Goal: Task Accomplishment & Management: Use online tool/utility

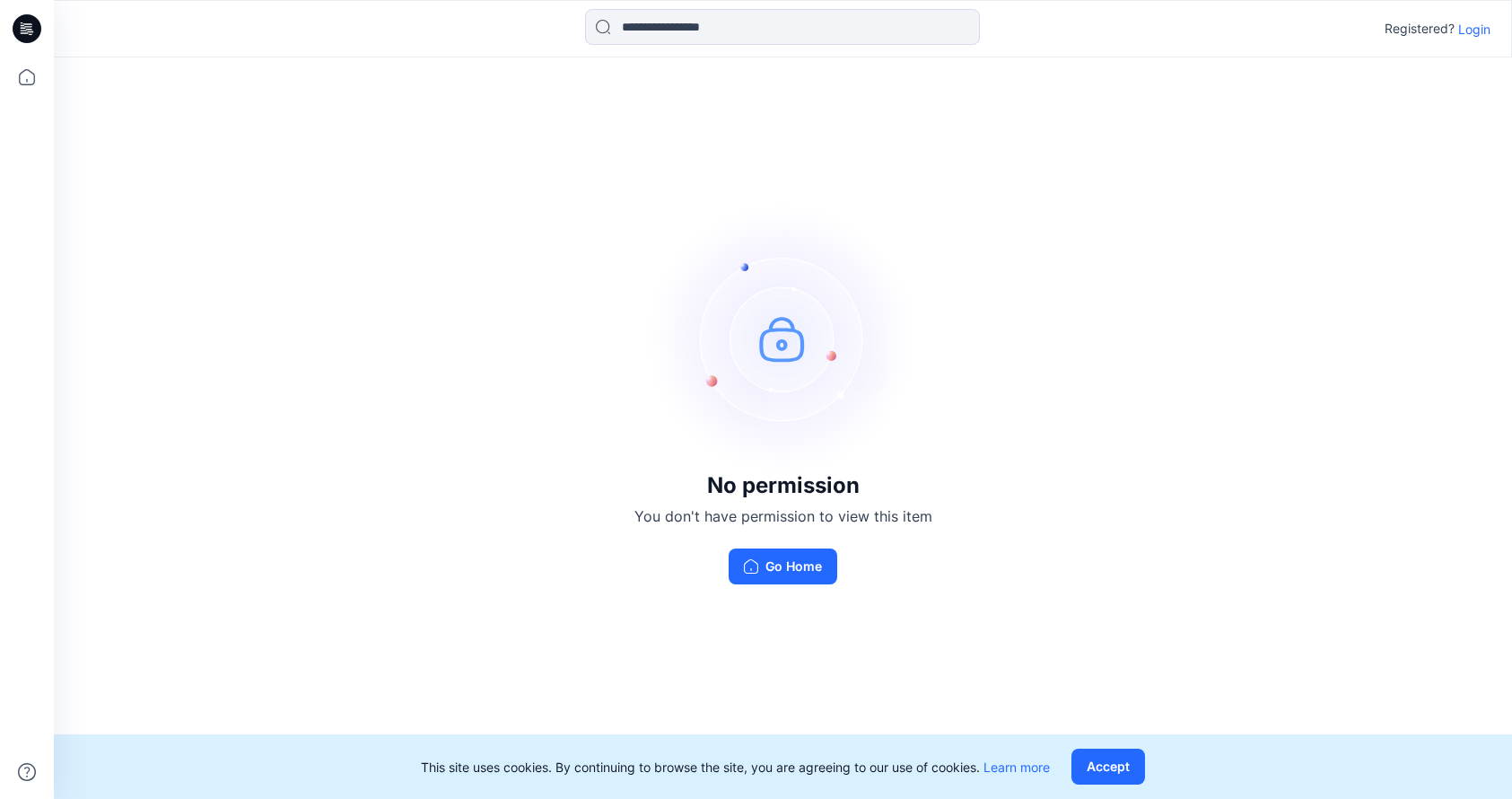
click at [601, 440] on div "No permission You don't have permission to view this item Go Home" at bounding box center [783, 394] width 1459 height 673
click at [781, 561] on button "Go Home" at bounding box center [783, 566] width 109 height 36
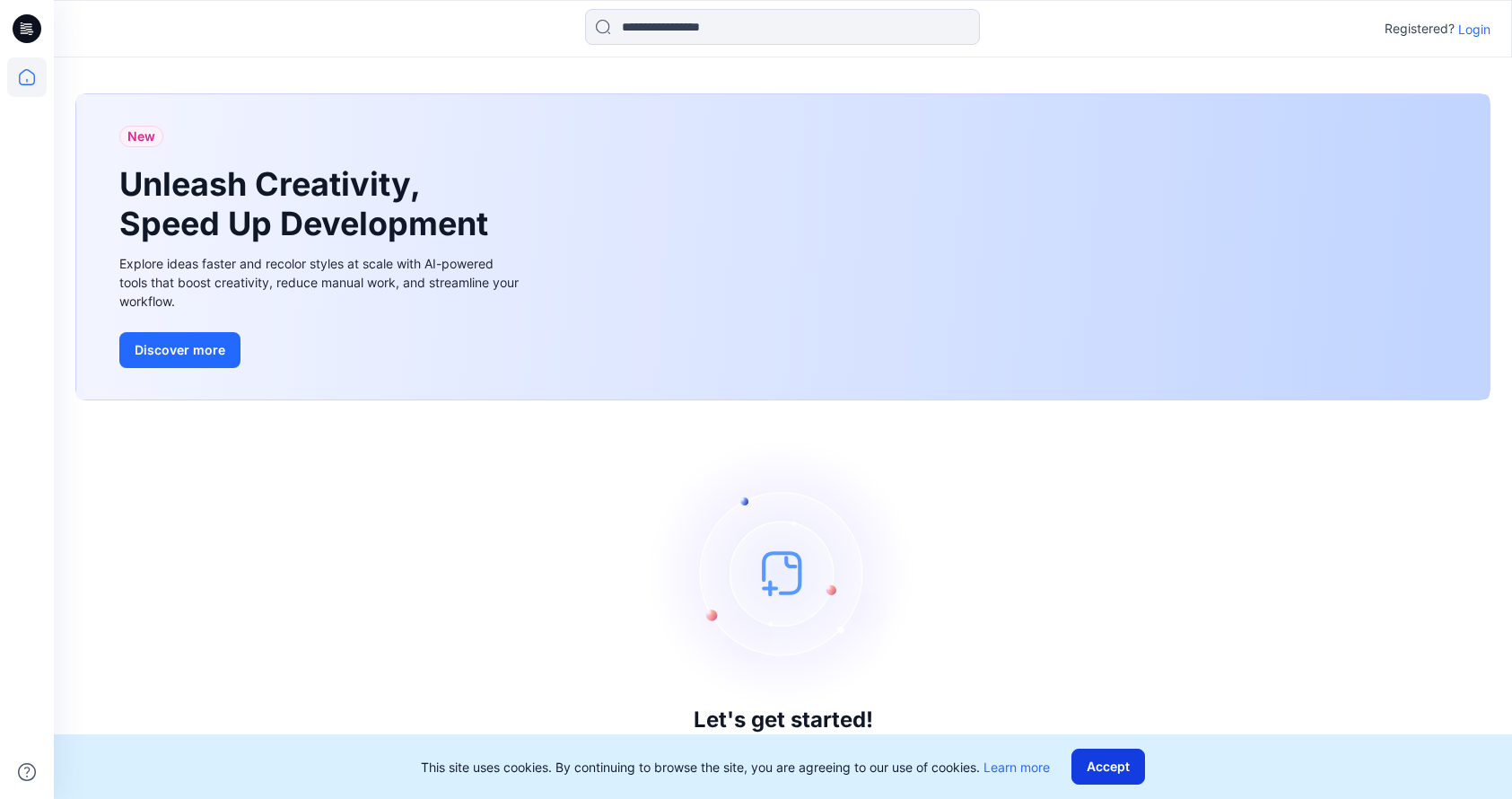
click at [1130, 763] on button "Accept" at bounding box center [1108, 767] width 74 height 36
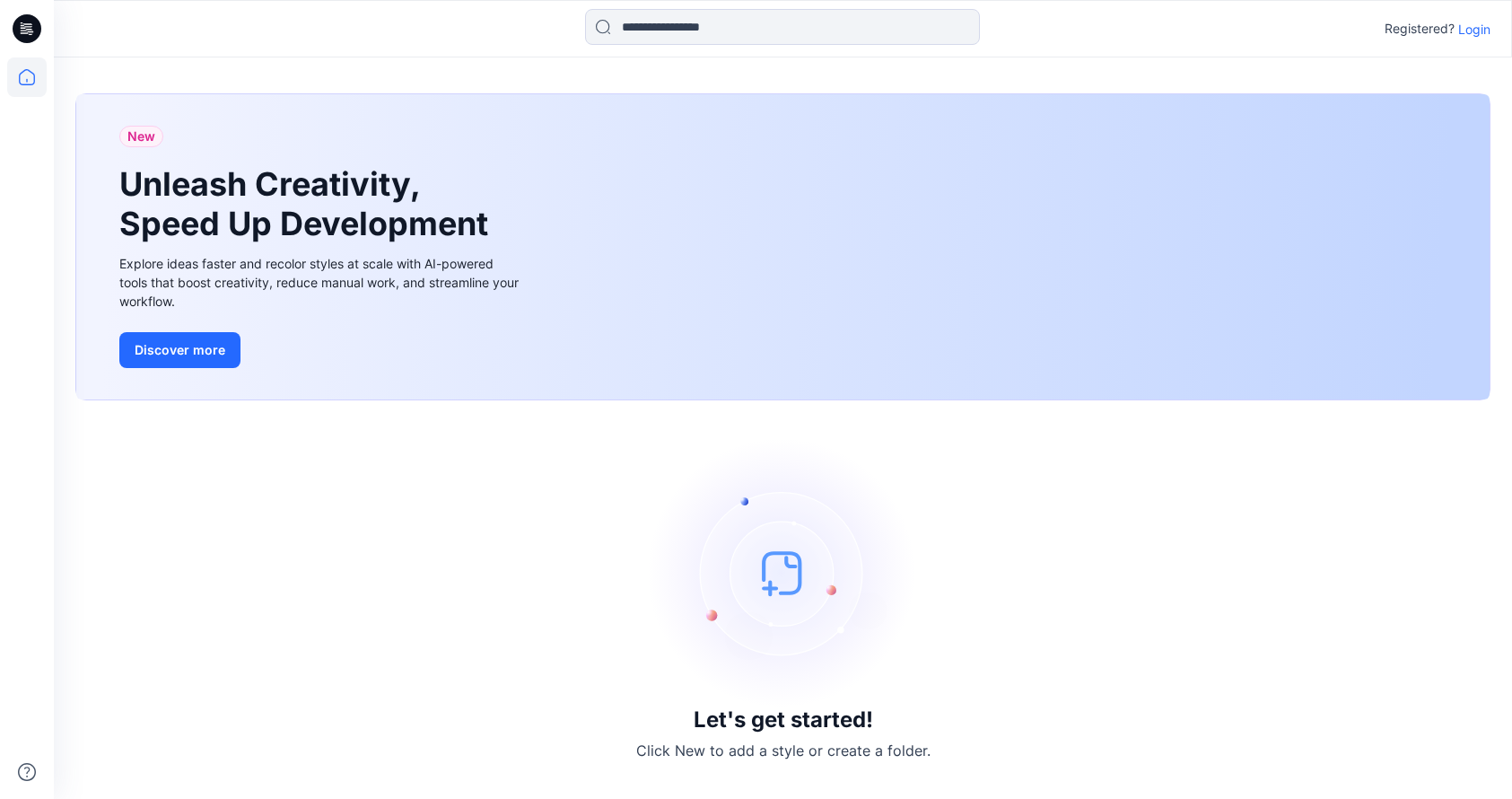
click at [1474, 23] on p "Login" at bounding box center [1475, 29] width 32 height 19
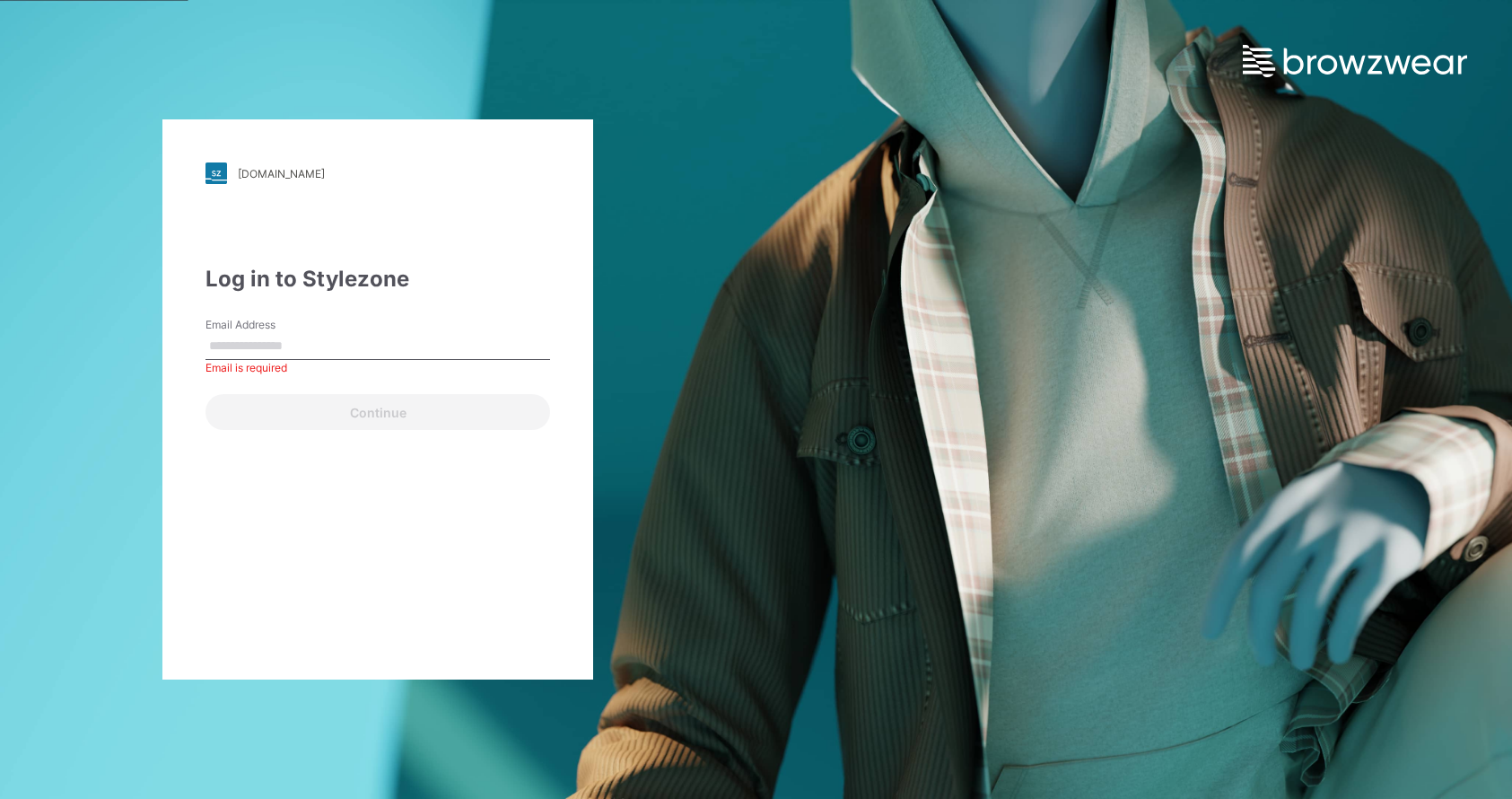
type input "**********"
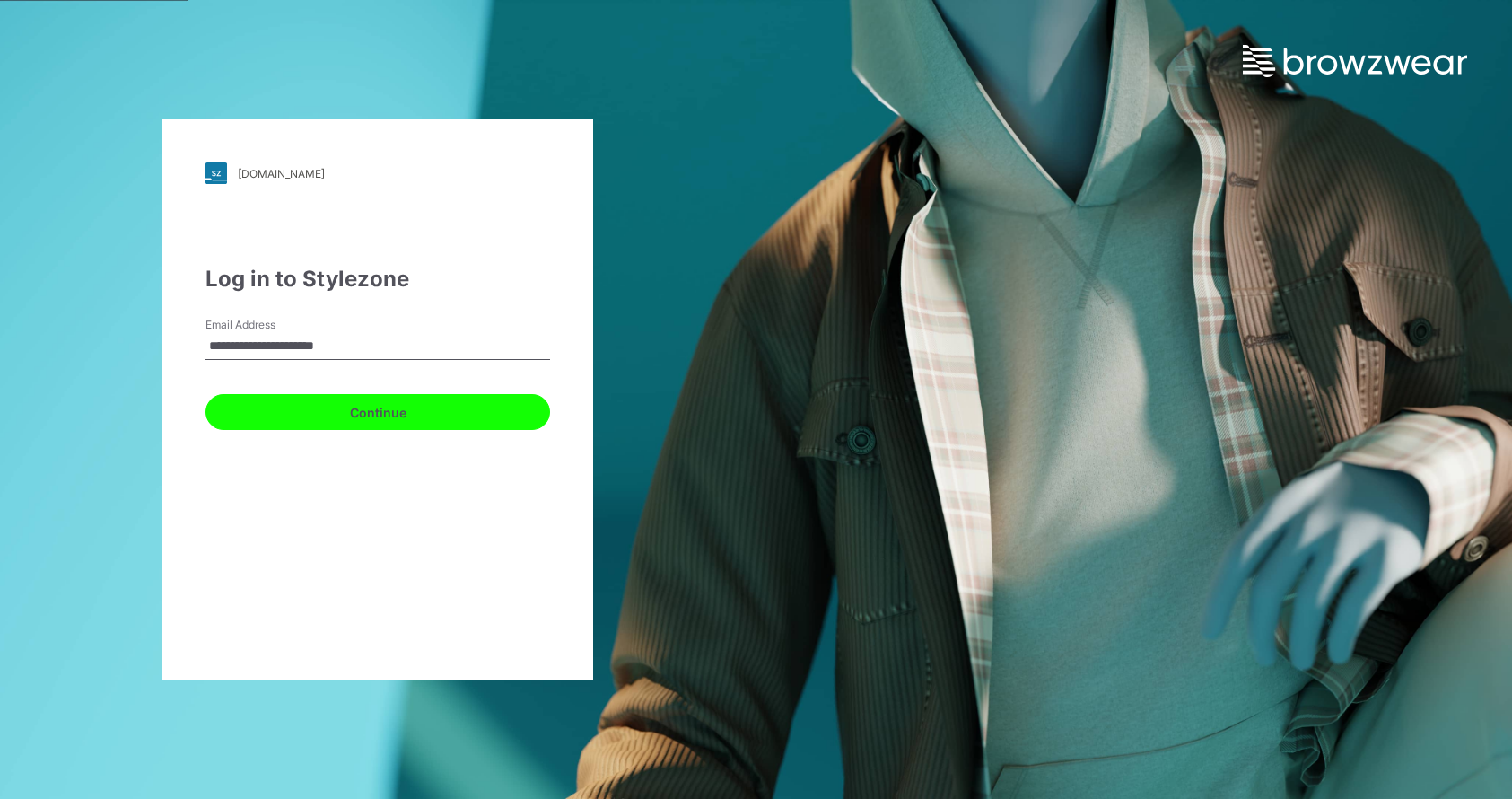
click at [360, 410] on button "Continue" at bounding box center [378, 412] width 345 height 36
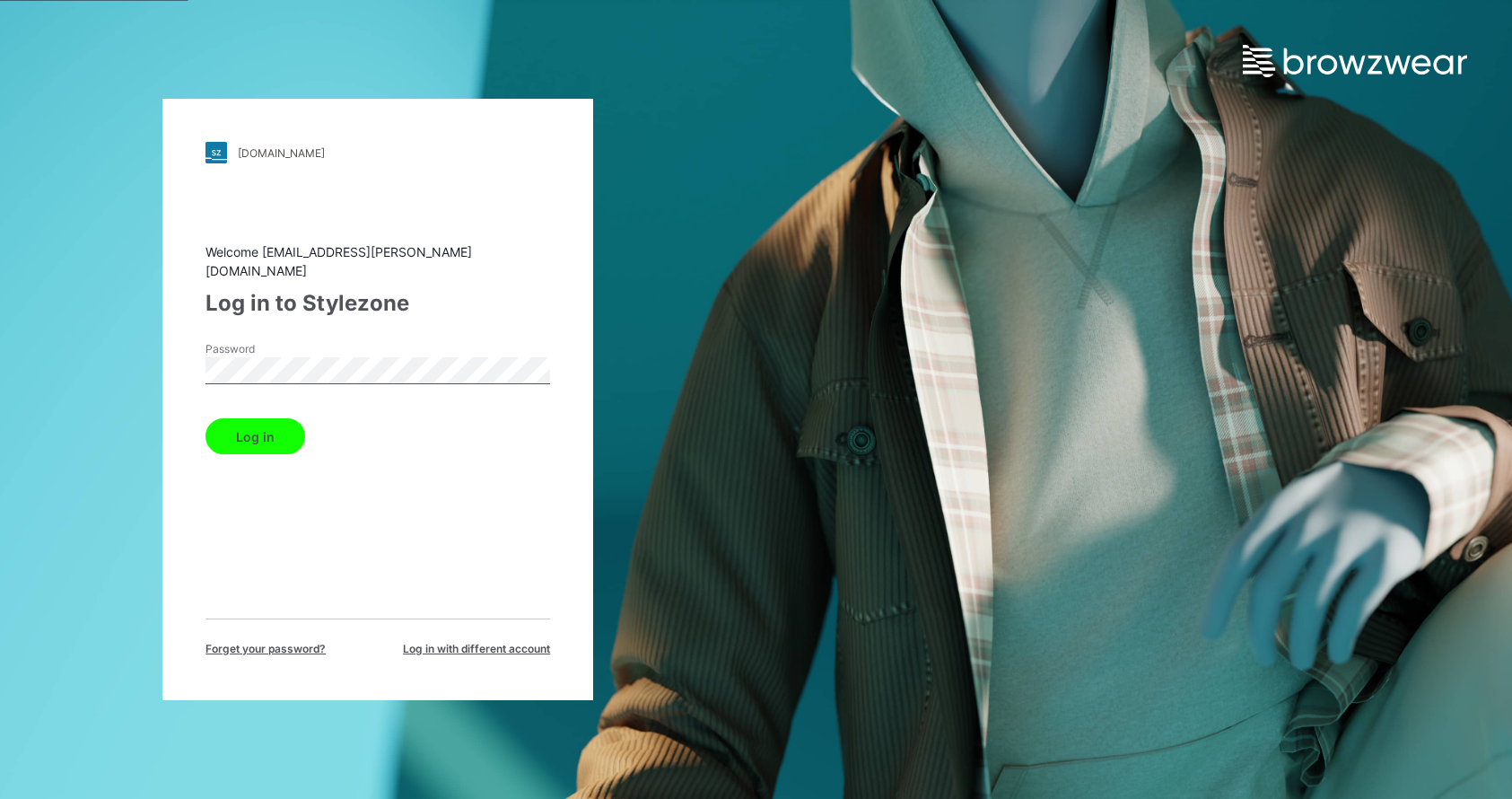
click at [240, 454] on div "Welcome deins.snikers@tommy.com Log in to Stylezone Password Log in Forget your…" at bounding box center [378, 450] width 345 height 415
click at [244, 420] on button "Log in" at bounding box center [255, 436] width 99 height 36
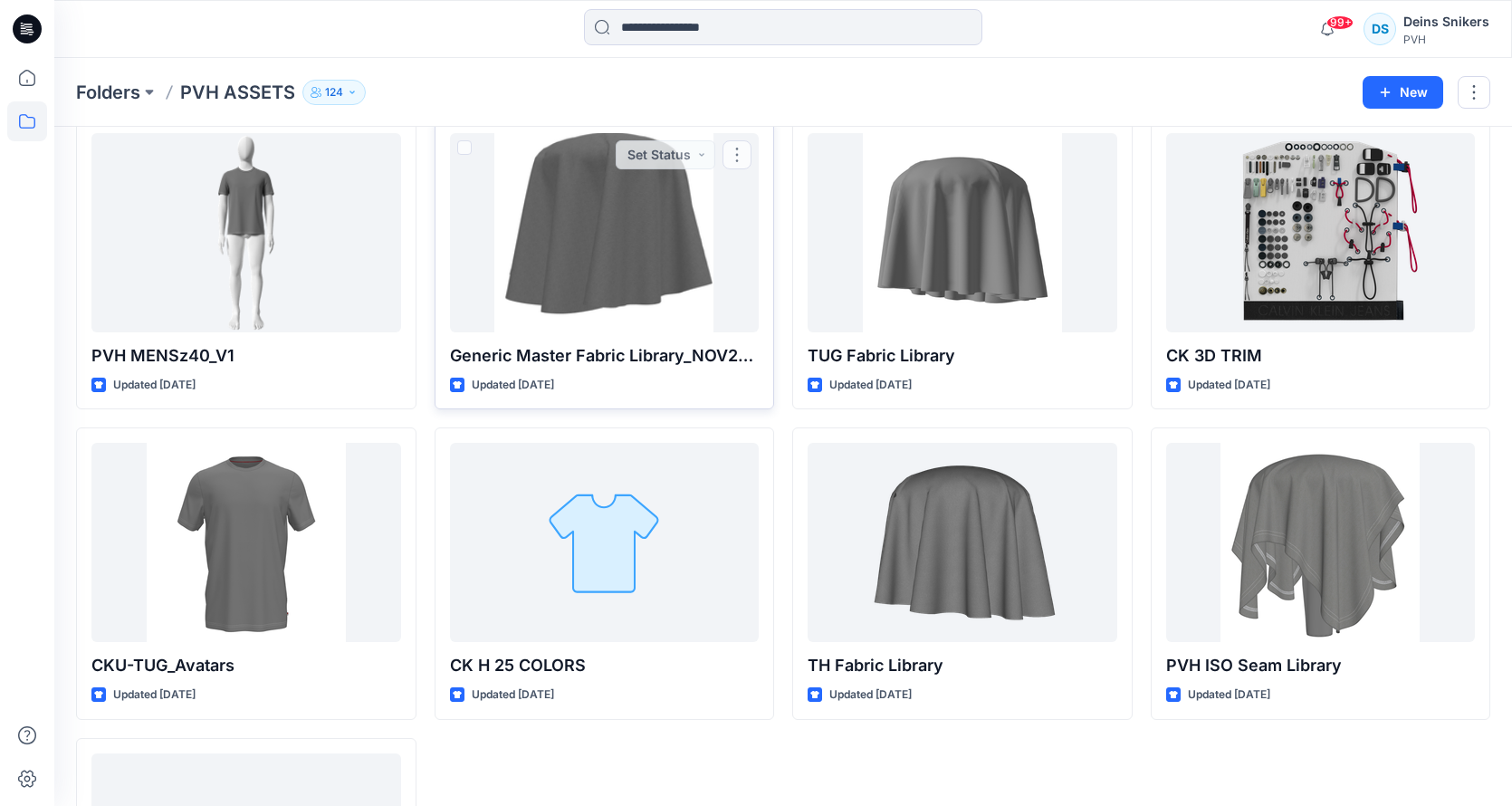
scroll to position [768, 0]
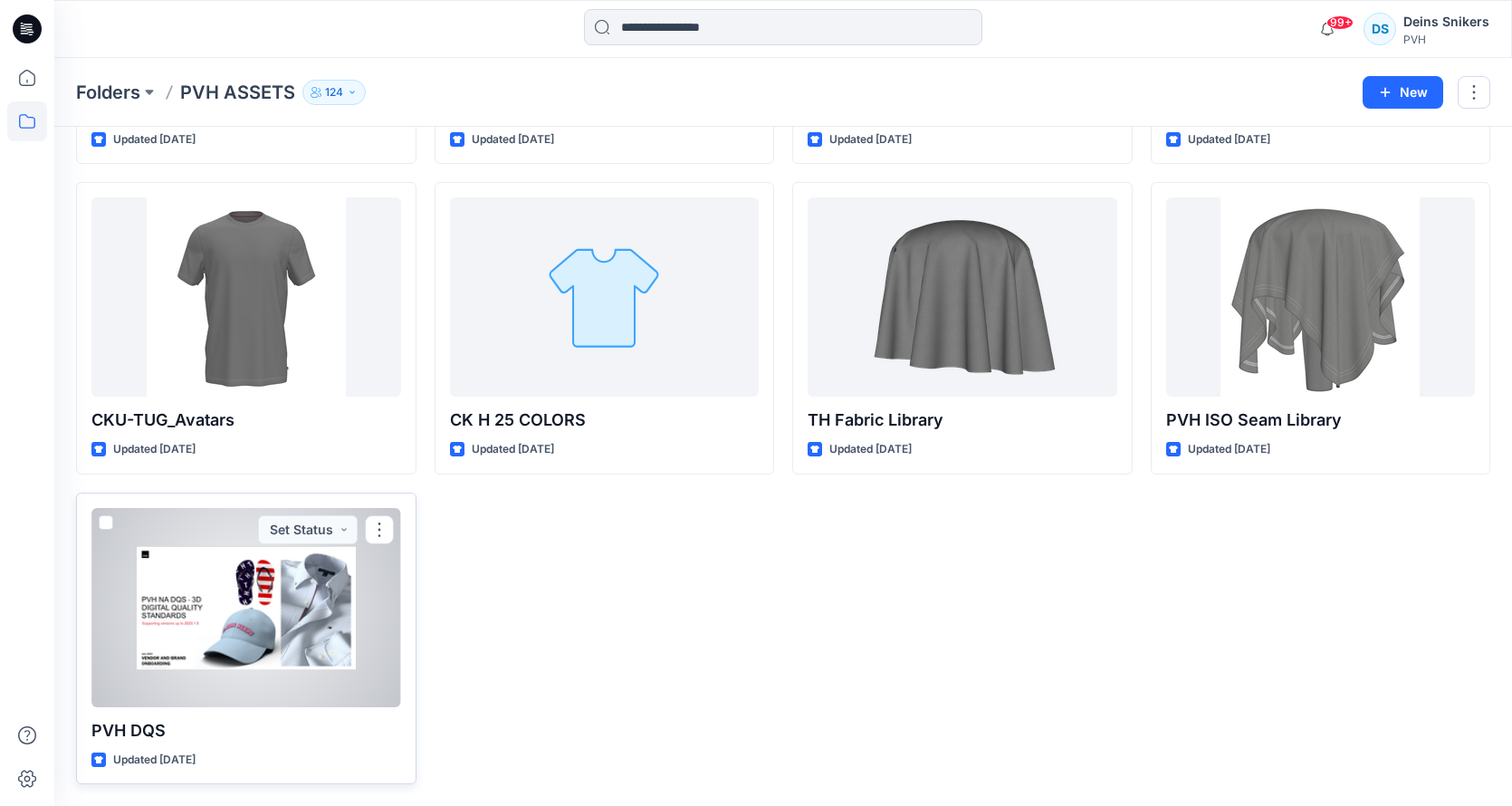
click at [222, 602] on div at bounding box center [246, 607] width 309 height 200
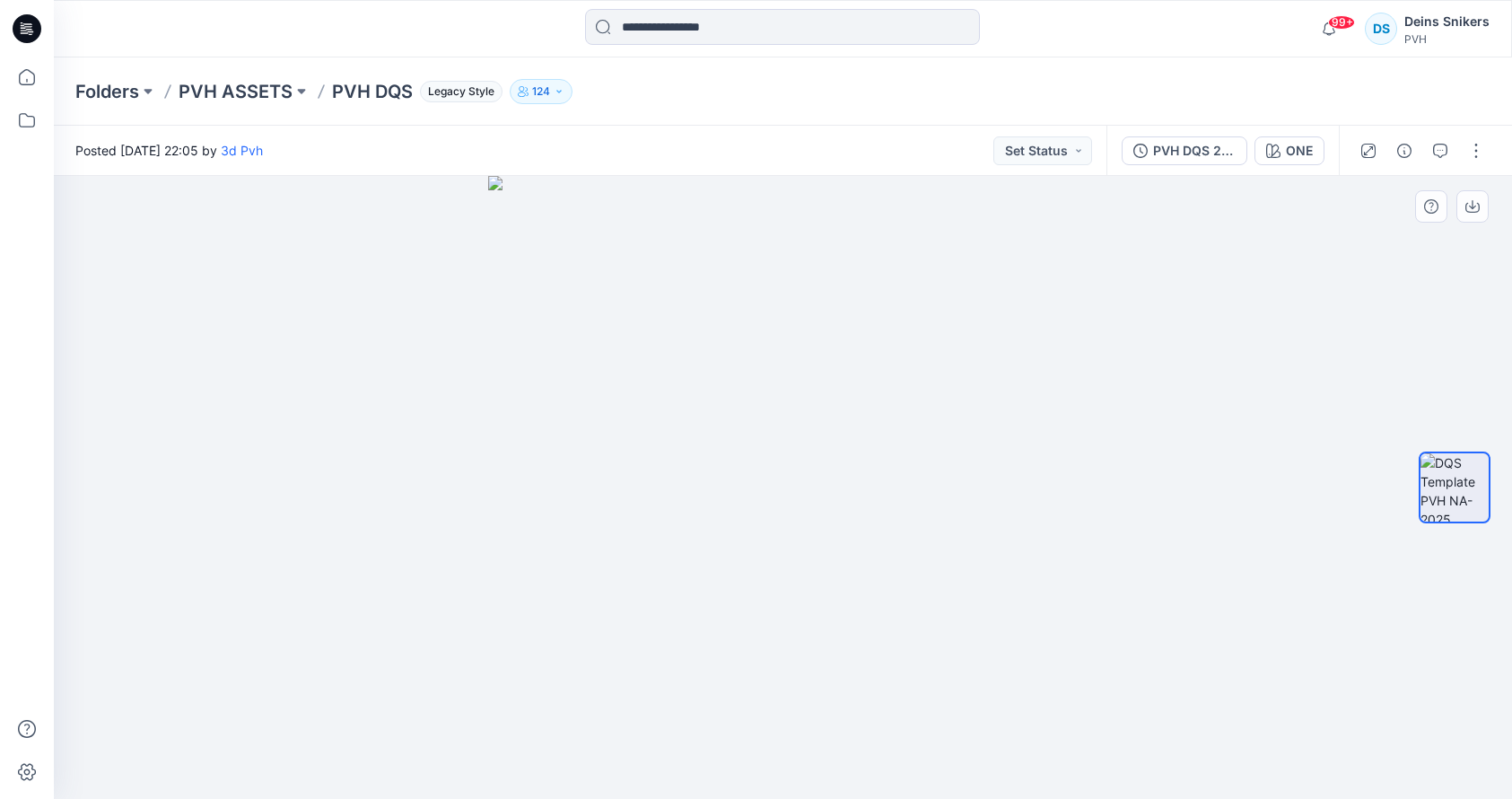
click at [863, 339] on img at bounding box center [783, 488] width 590 height 623
click at [1193, 150] on div "PVH DQS 2024" at bounding box center [1194, 150] width 82 height 20
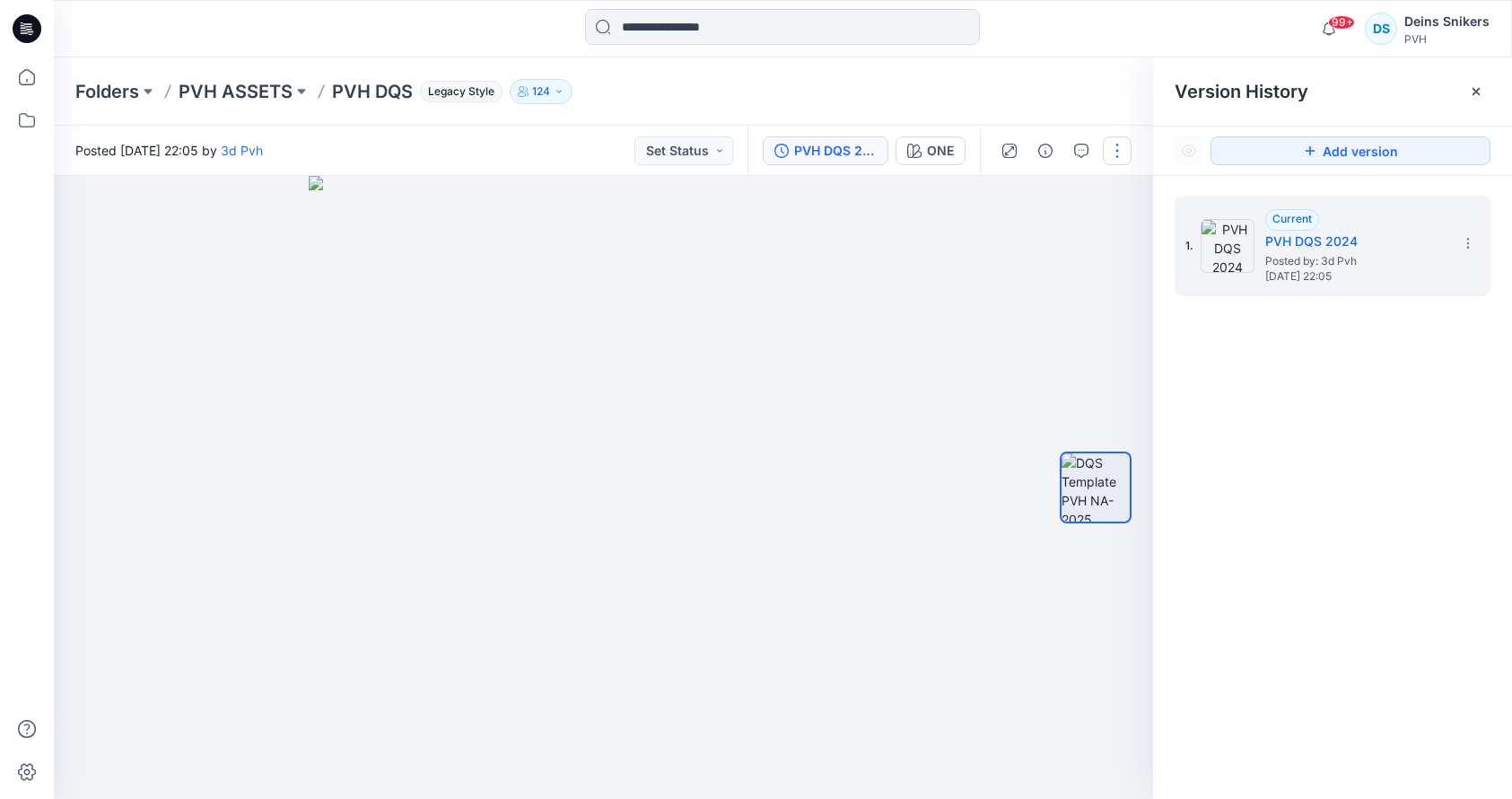
click at [1123, 154] on button "button" at bounding box center [1117, 151] width 29 height 29
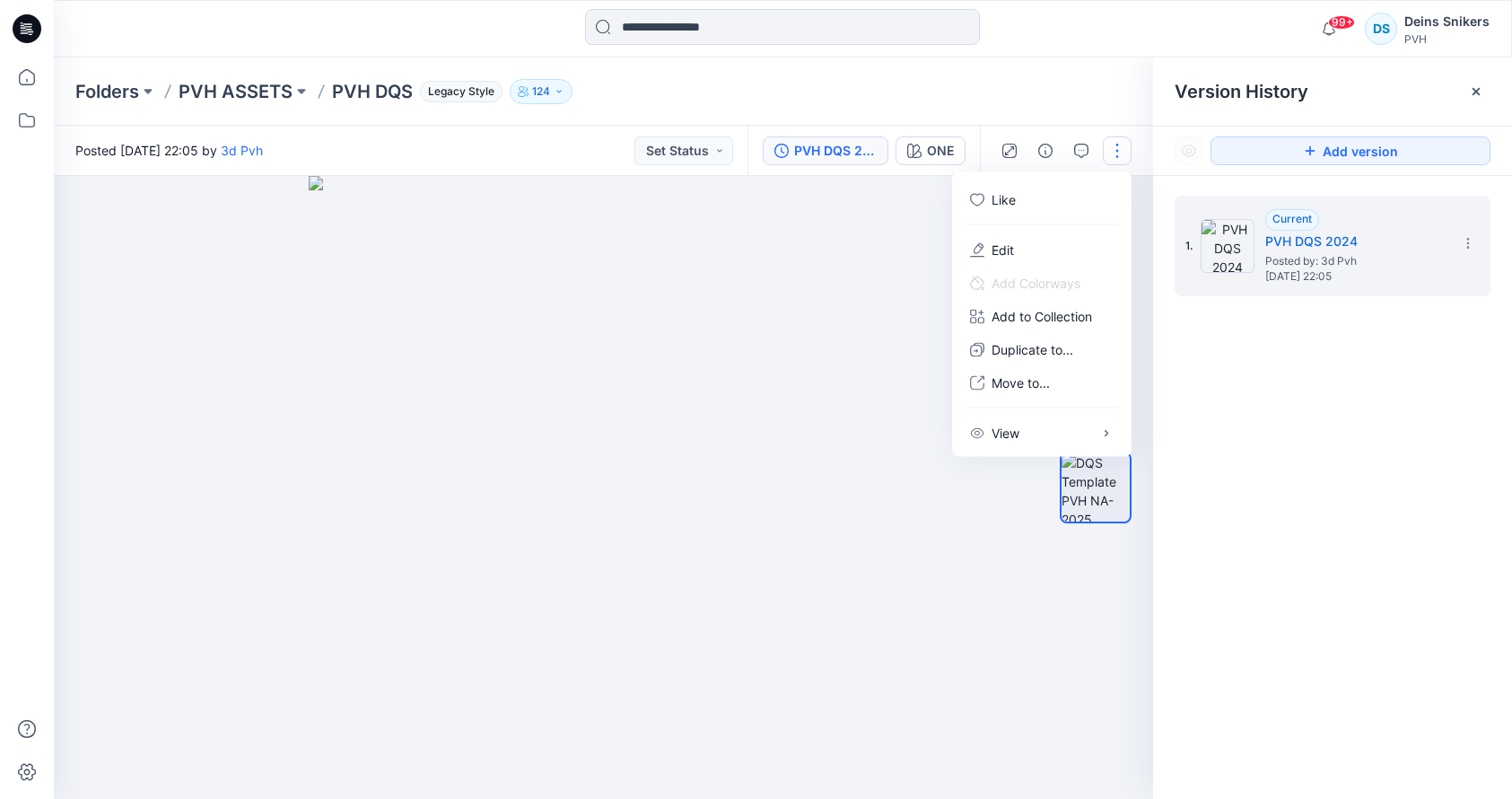
click at [846, 349] on img at bounding box center [603, 488] width 590 height 623
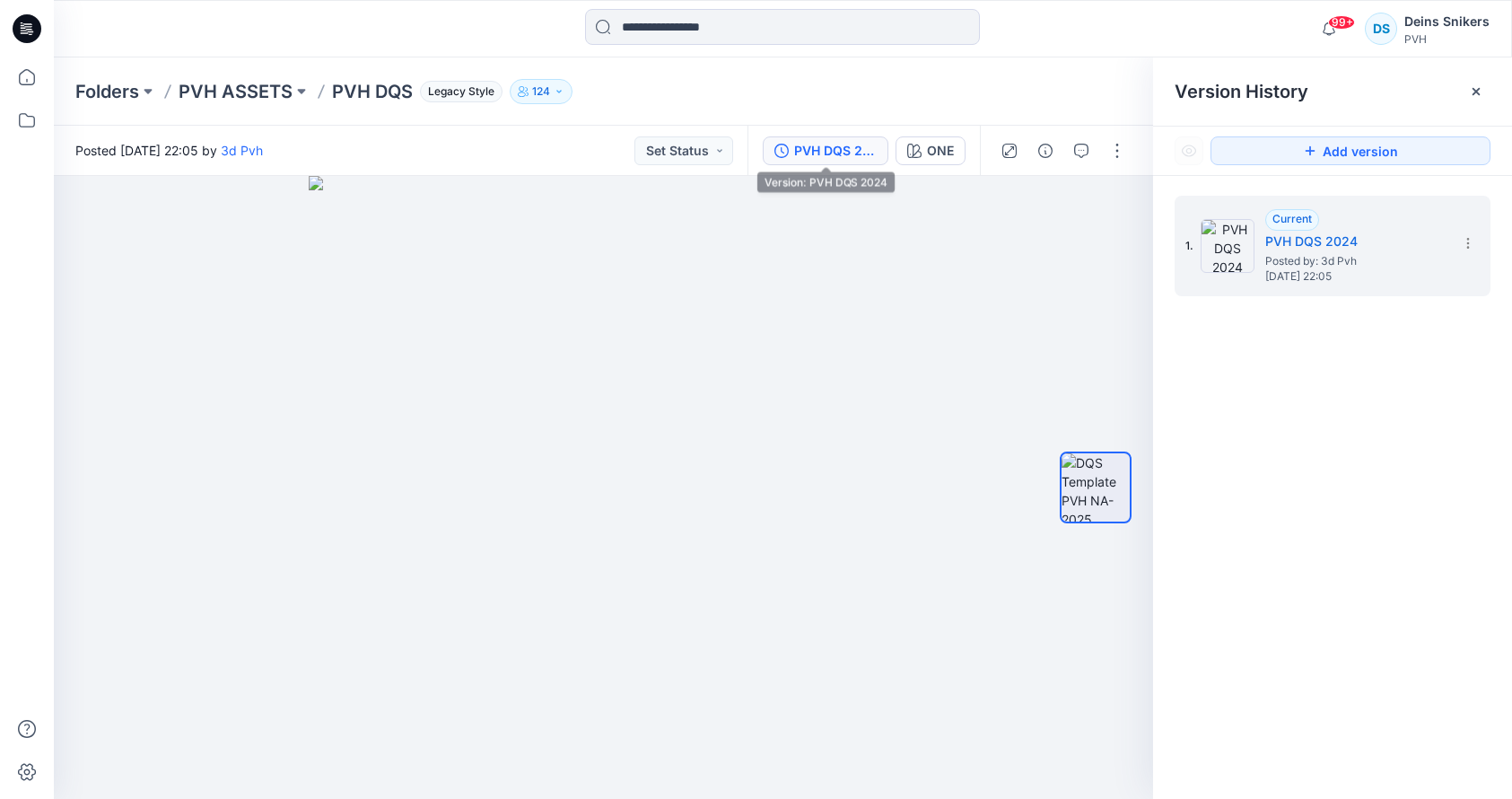
click at [821, 165] on div "PVH DQS 2024 ONE" at bounding box center [864, 151] width 232 height 51
click at [822, 158] on div "PVH DQS 2024" at bounding box center [835, 150] width 82 height 20
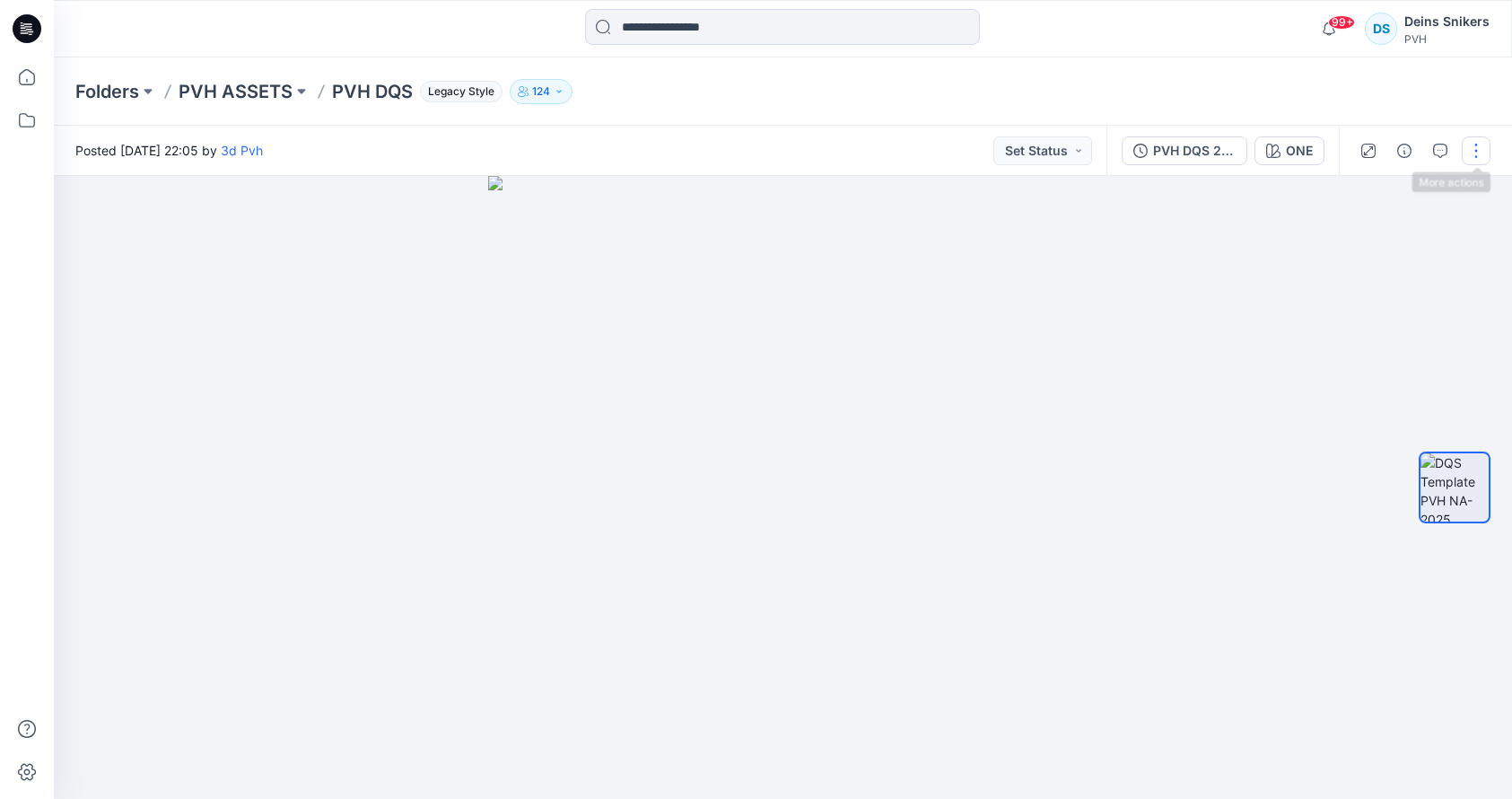
click at [1477, 147] on button "button" at bounding box center [1476, 151] width 29 height 29
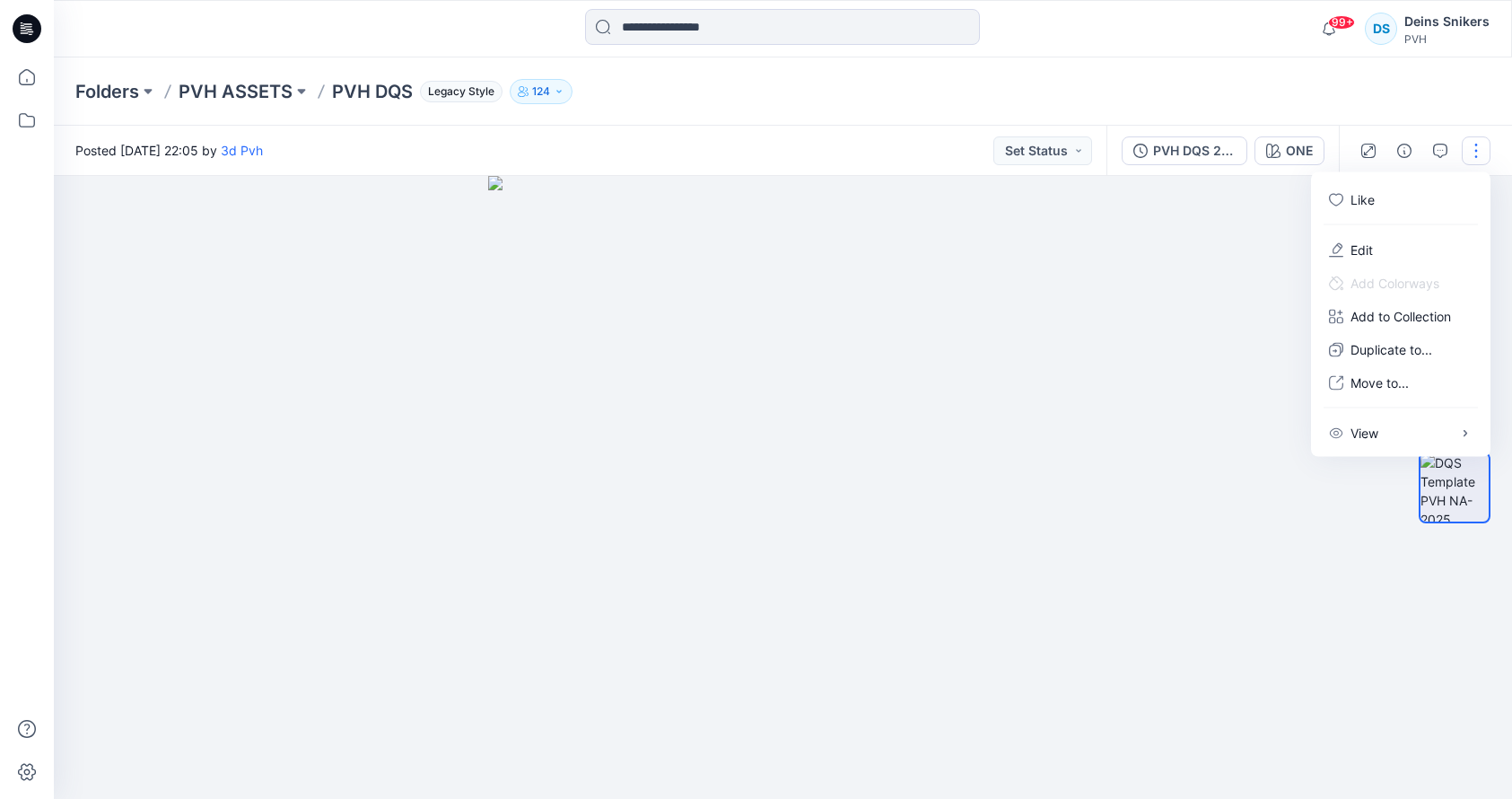
click at [737, 240] on img at bounding box center [783, 488] width 590 height 623
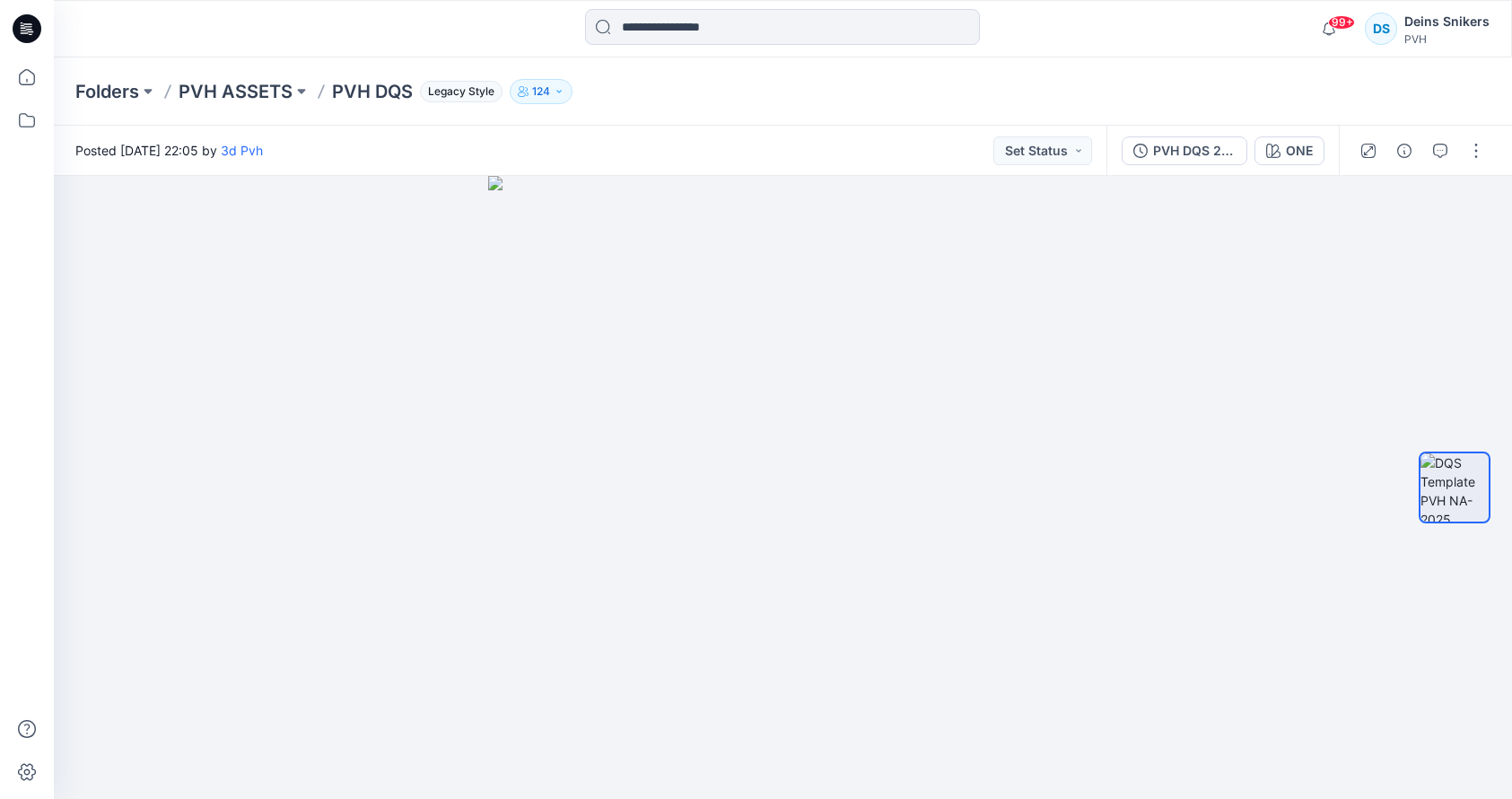
click at [560, 86] on icon "button" at bounding box center [559, 91] width 10 height 10
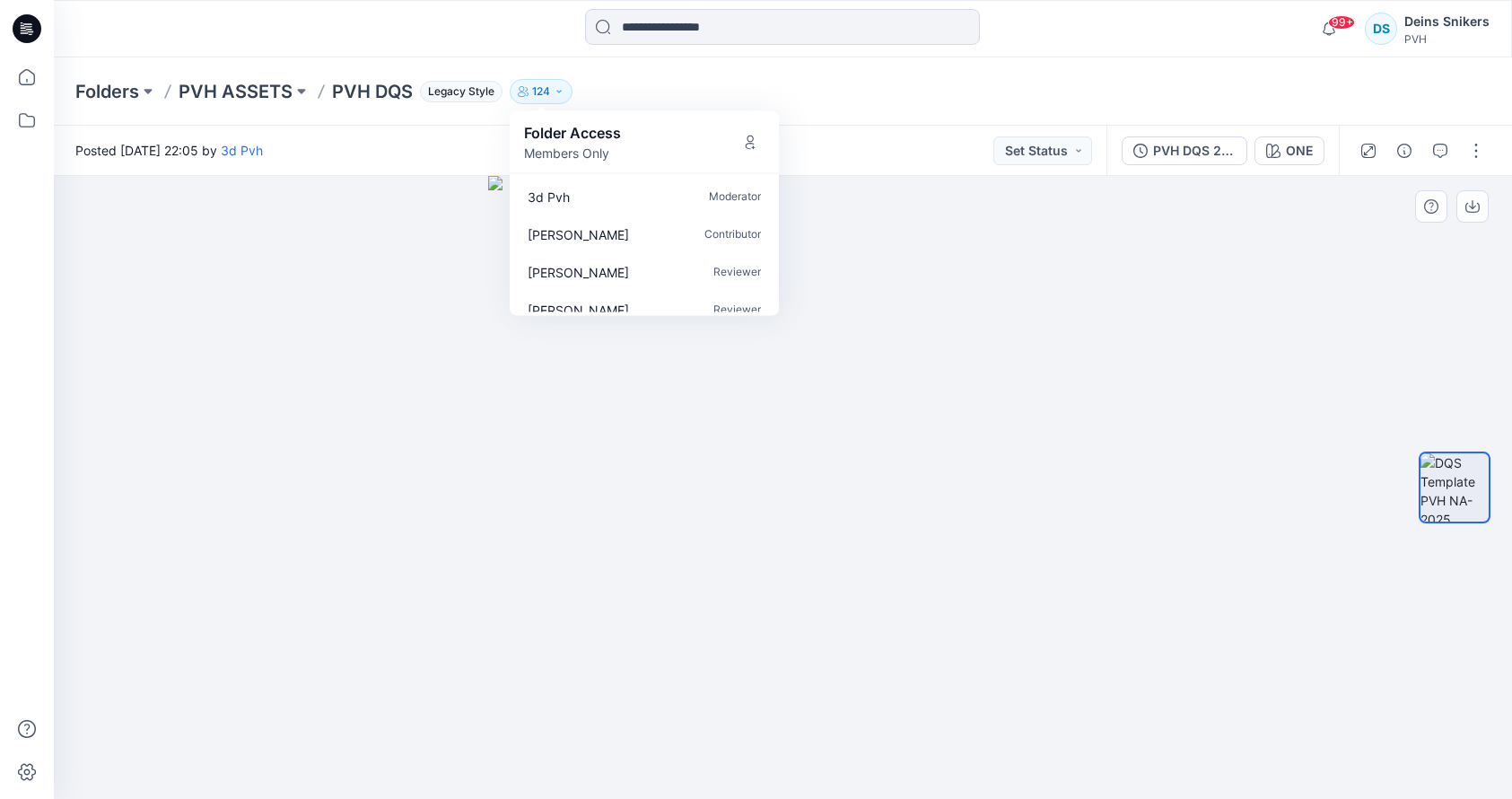
click at [336, 284] on div at bounding box center [783, 488] width 1459 height 623
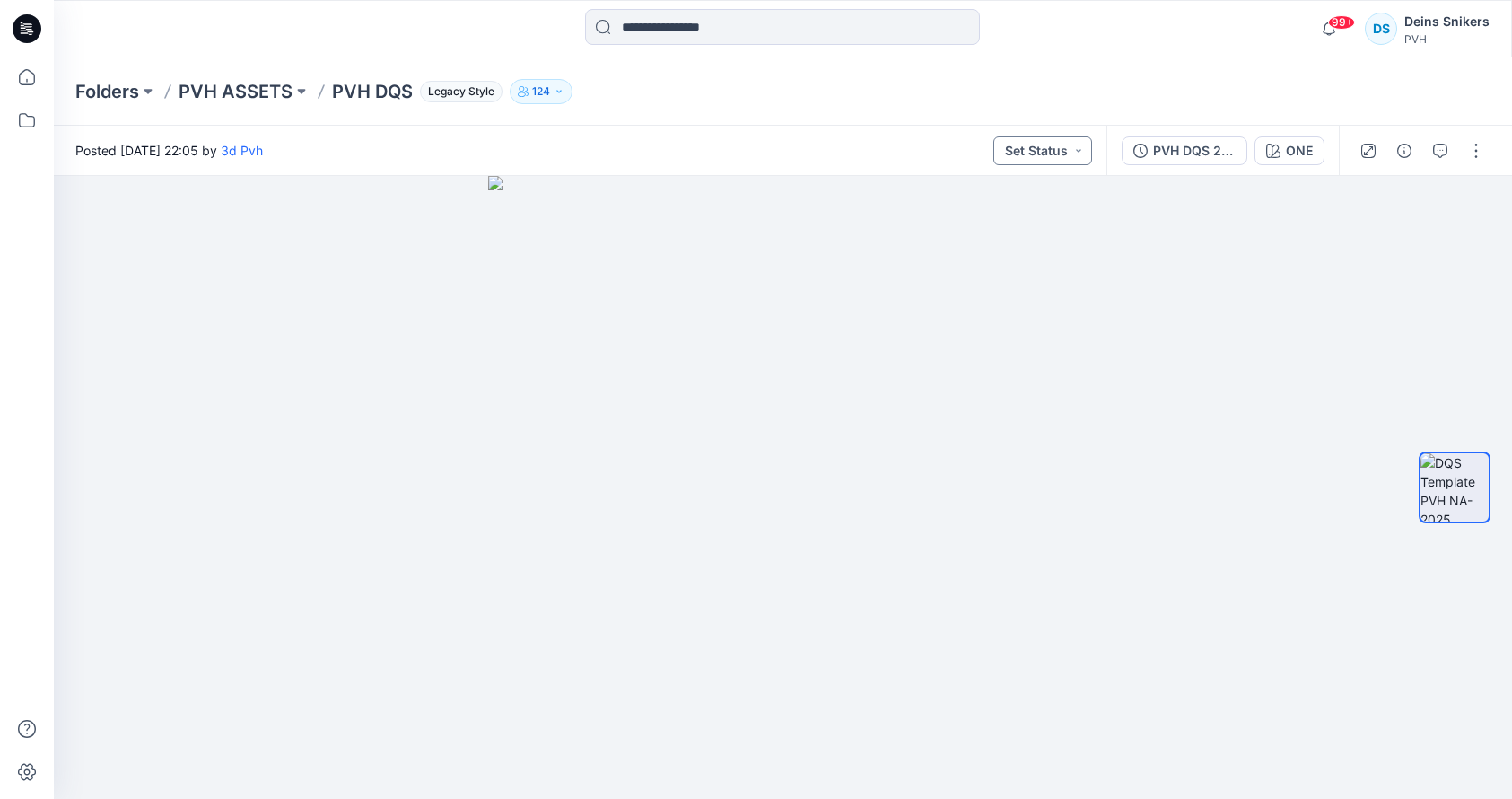
click at [1084, 155] on button "Set Status" at bounding box center [1042, 151] width 98 height 29
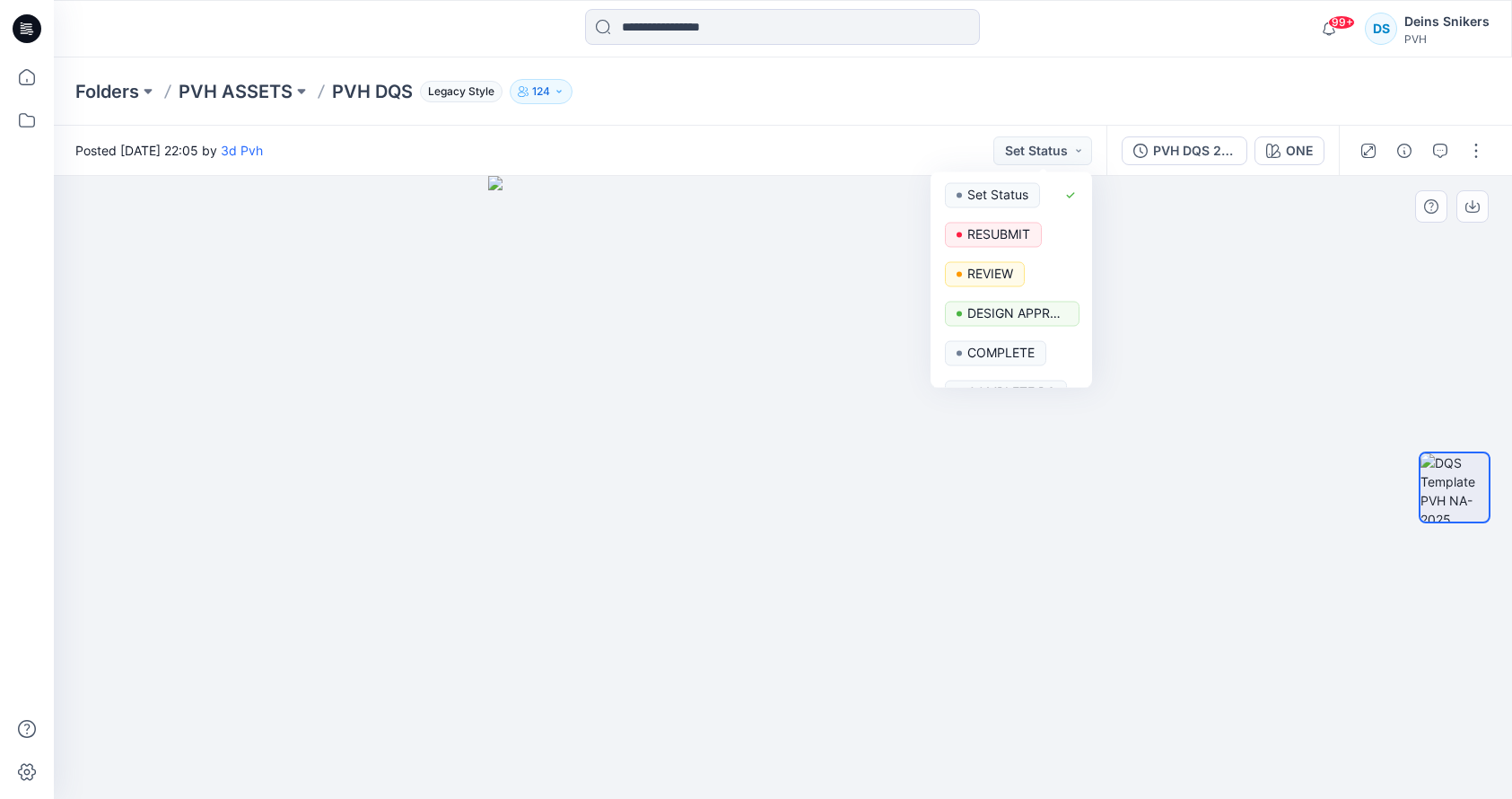
click at [1298, 262] on div at bounding box center [783, 488] width 1459 height 623
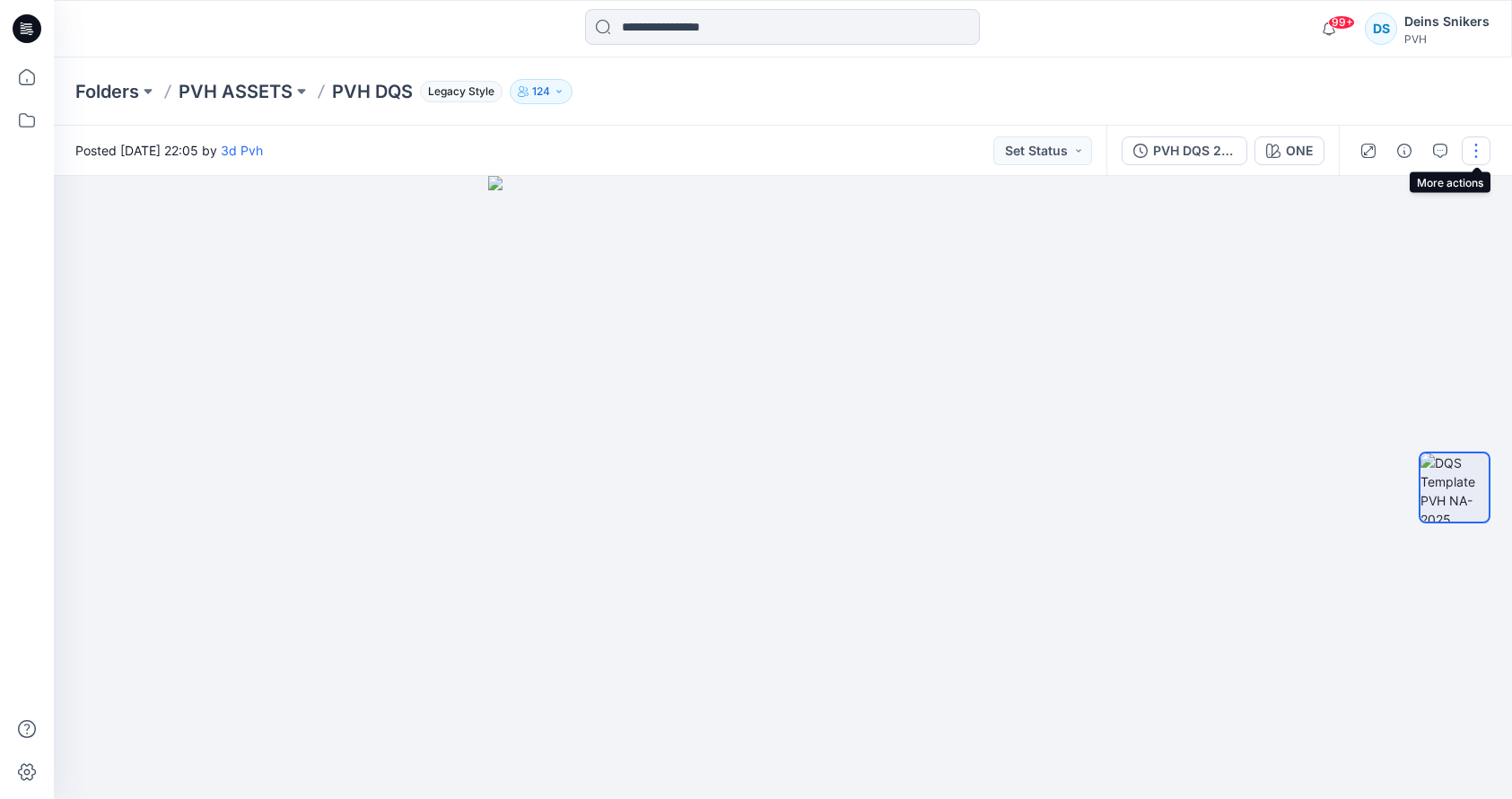
click at [1479, 150] on button "button" at bounding box center [1476, 151] width 29 height 29
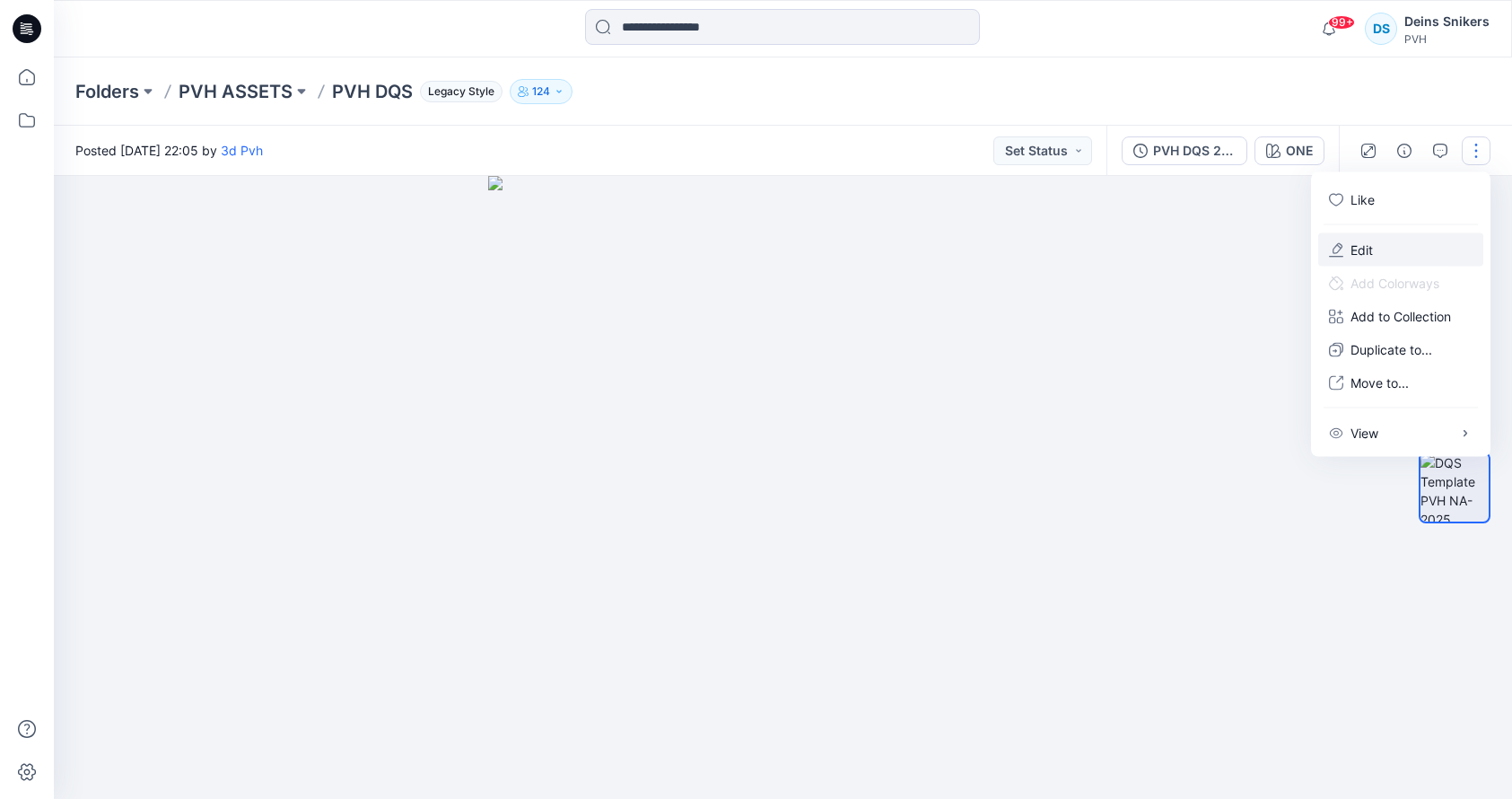
click at [1396, 243] on button "Edit" at bounding box center [1400, 249] width 165 height 33
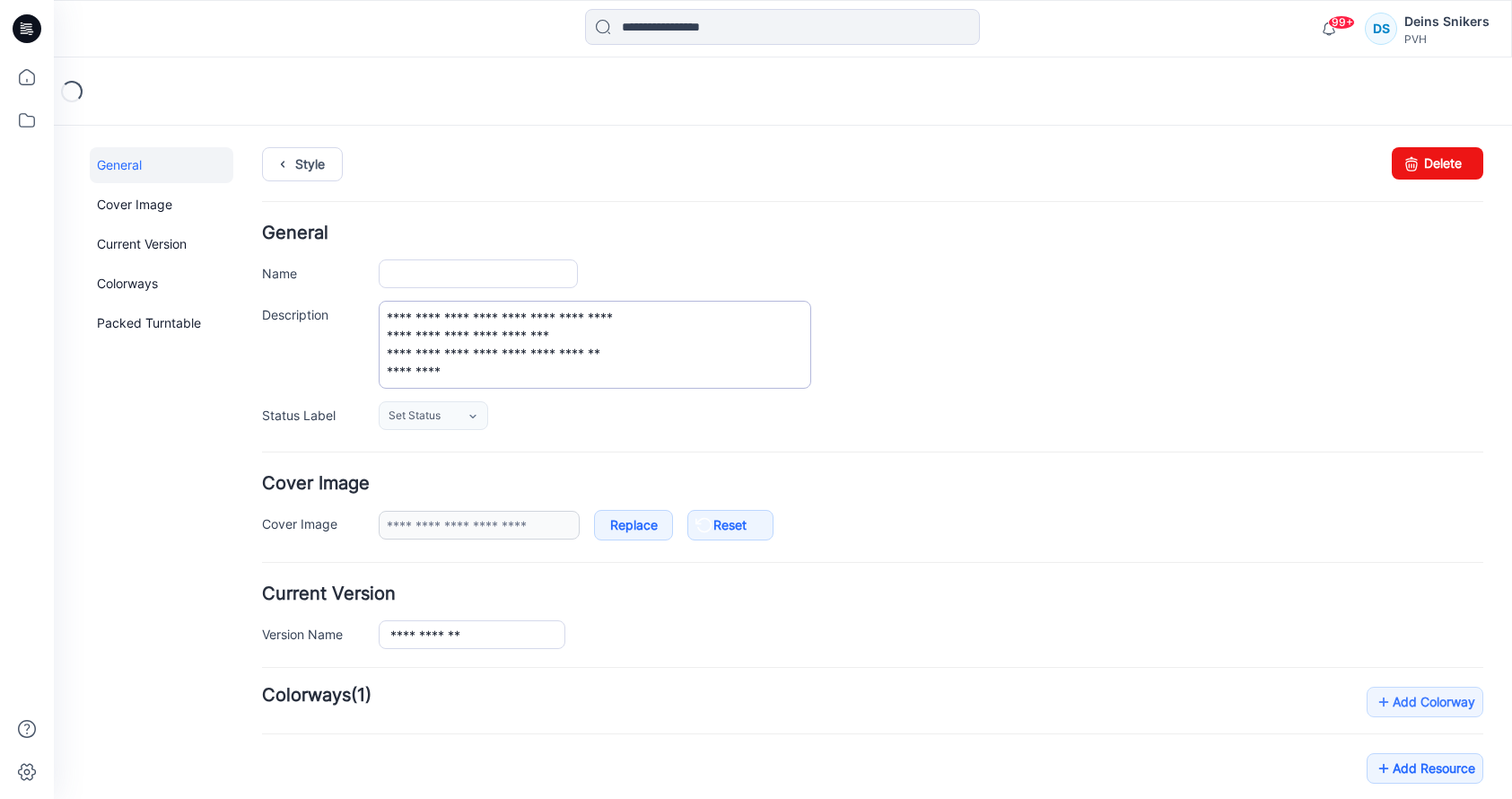
type input "*******"
type input "***"
type input "**********"
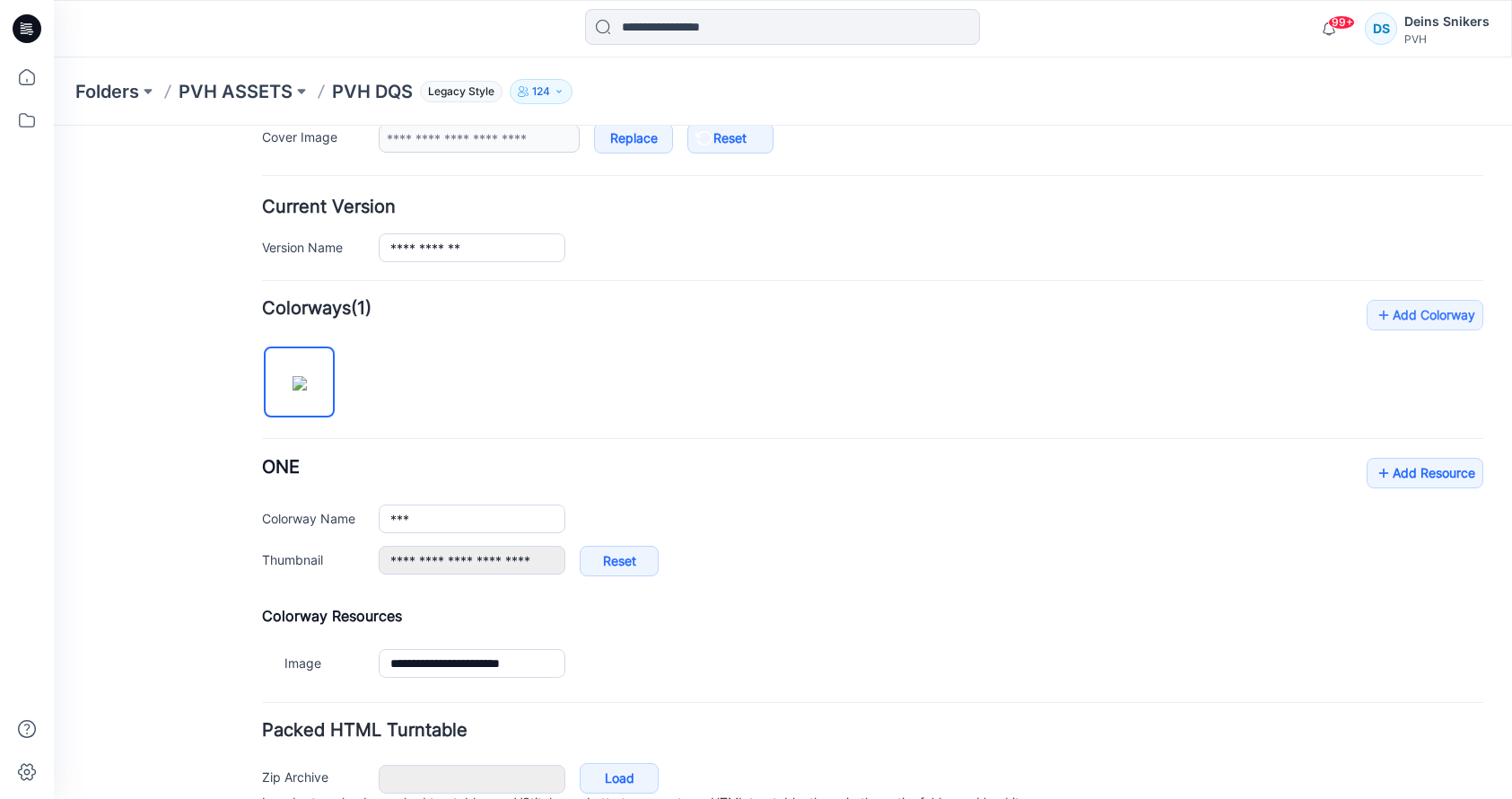
scroll to position [478, 0]
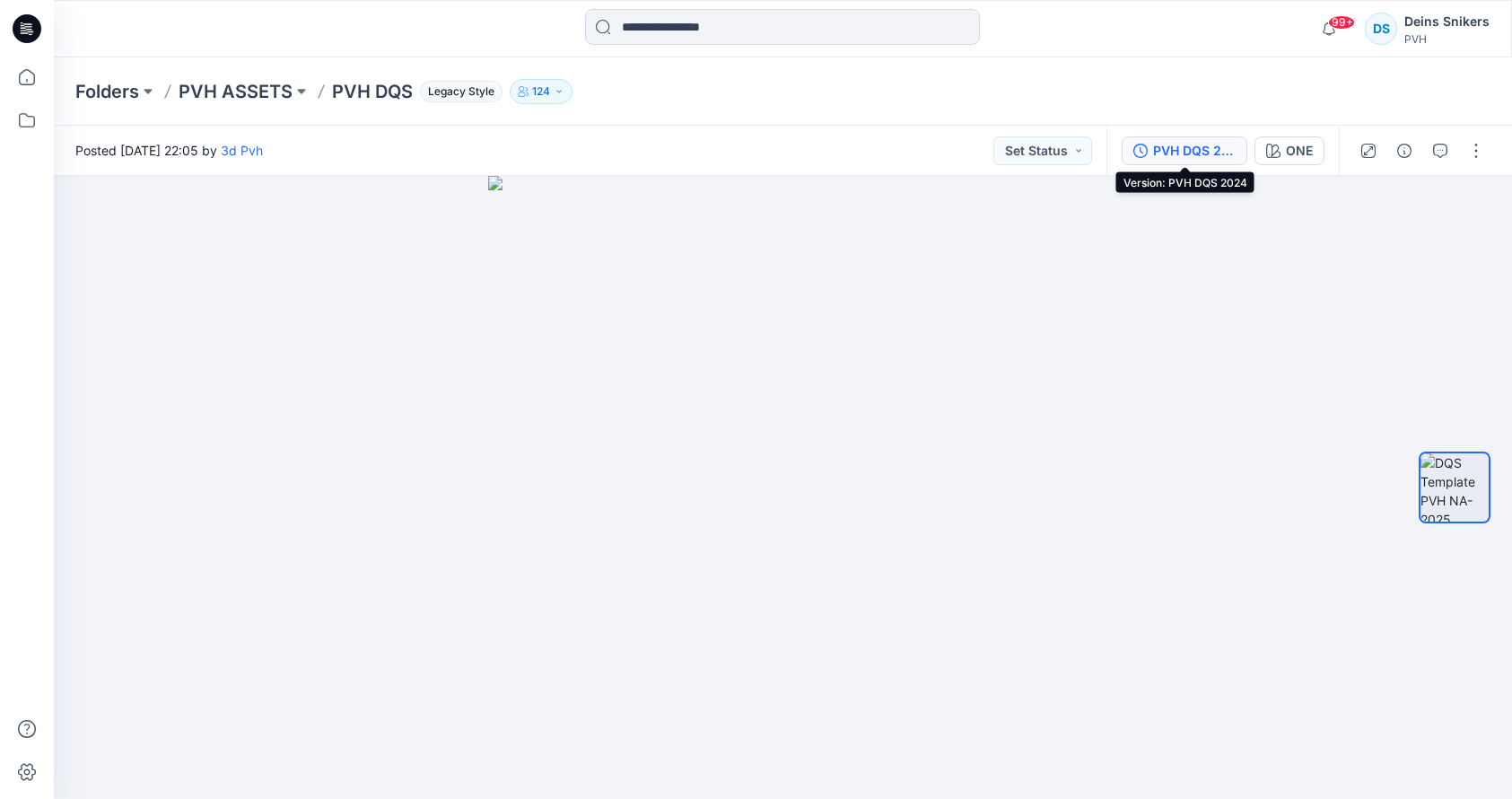
click at [1233, 144] on div "PVH DQS 2024" at bounding box center [1194, 150] width 82 height 20
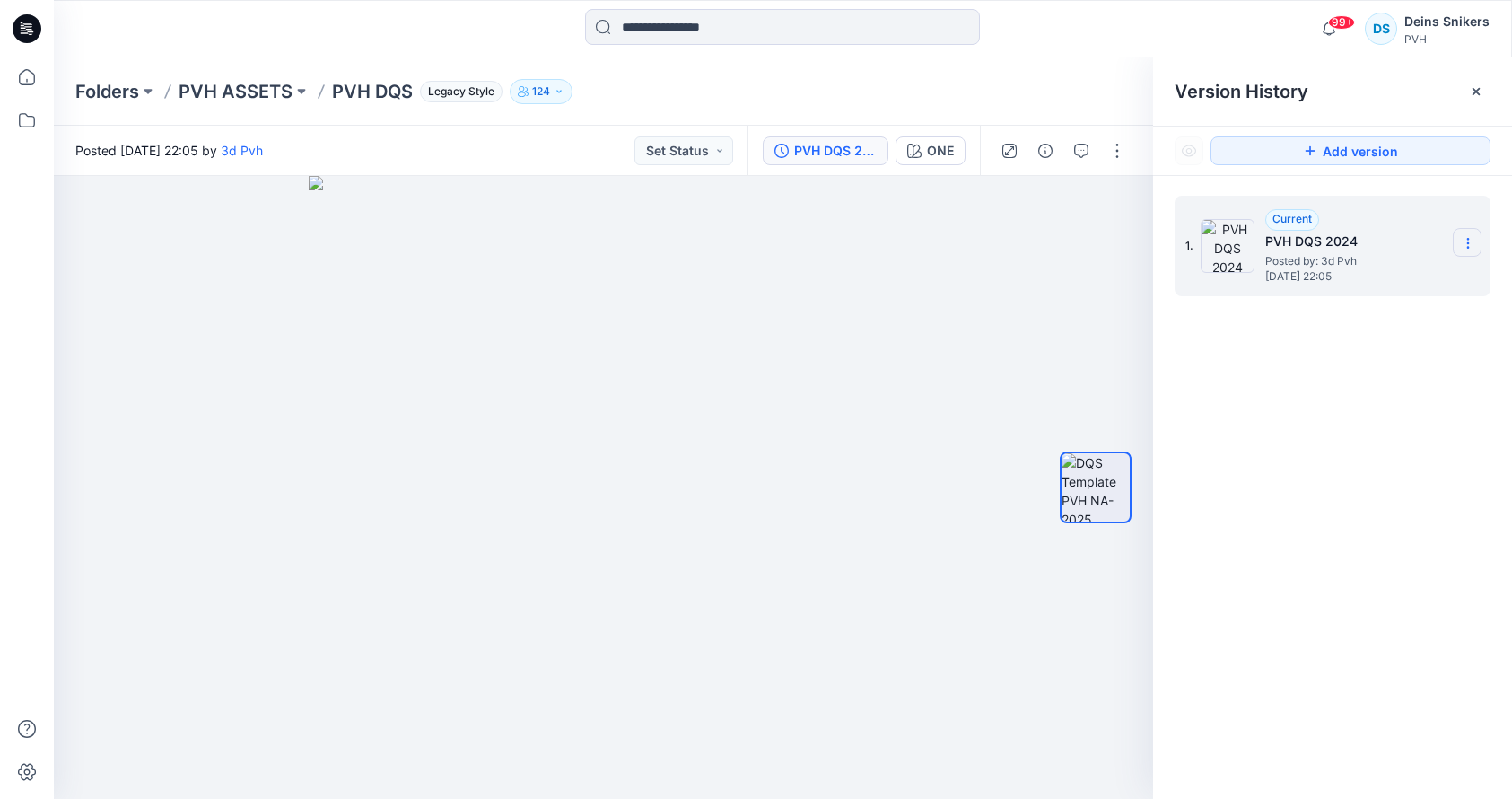
click at [1464, 248] on icon at bounding box center [1468, 243] width 14 height 14
click at [1283, 433] on div "1. Current PVH DQS 2024 Posted by: 3d Pvh [DATE] 22:05" at bounding box center [1332, 501] width 359 height 649
click at [1298, 237] on h5 "PVH DQS 2024" at bounding box center [1355, 241] width 179 height 22
click at [1295, 238] on h5 "PVH DQS 2024" at bounding box center [1355, 241] width 179 height 22
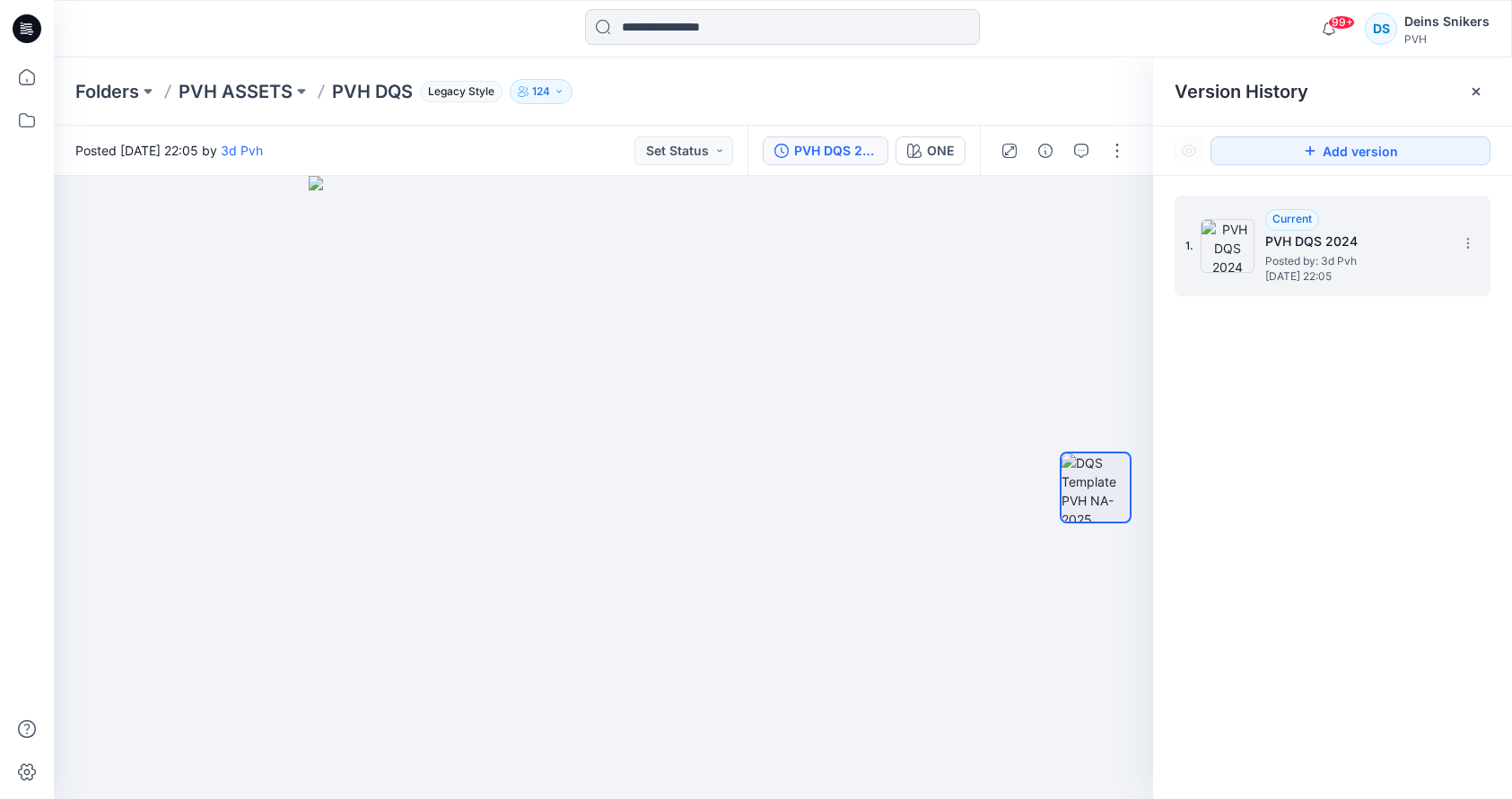
click at [1316, 240] on h5 "PVH DQS 2024" at bounding box center [1355, 241] width 179 height 22
click at [1112, 209] on icon "button" at bounding box center [1114, 206] width 14 height 14
